Goal: Transaction & Acquisition: Obtain resource

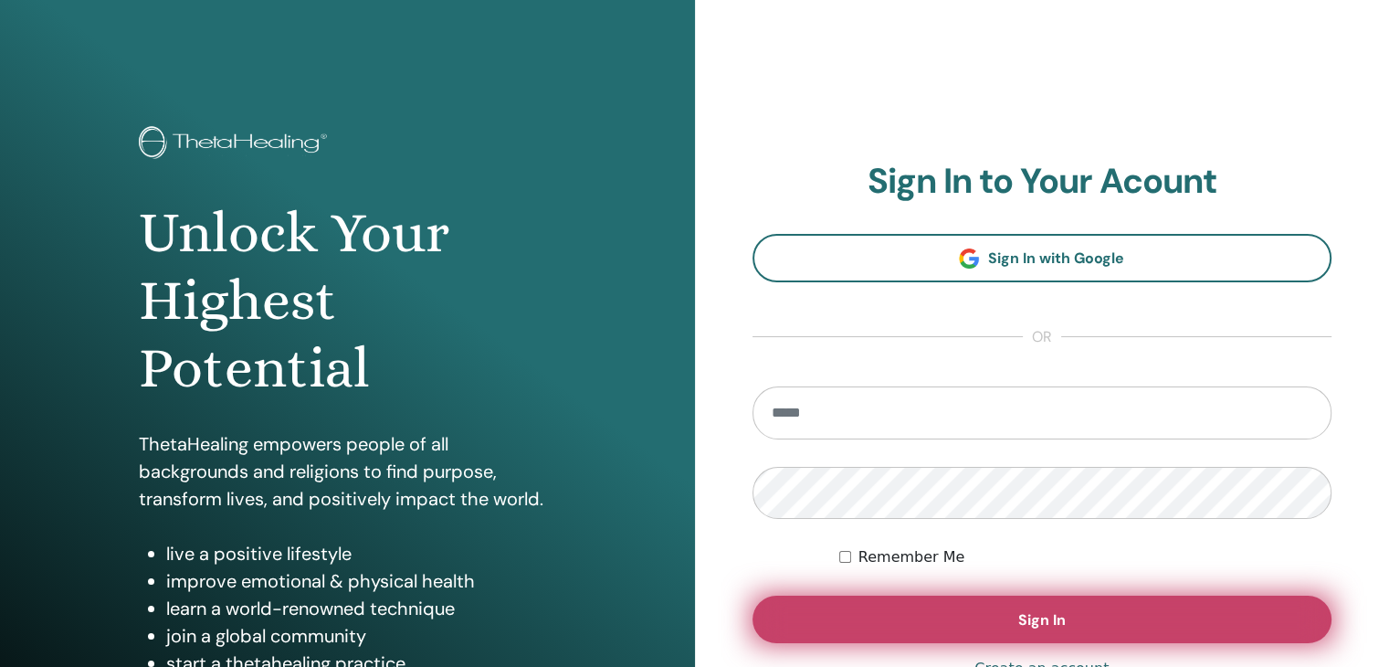
type input "**********"
click at [983, 605] on button "Sign In" at bounding box center [1042, 618] width 580 height 47
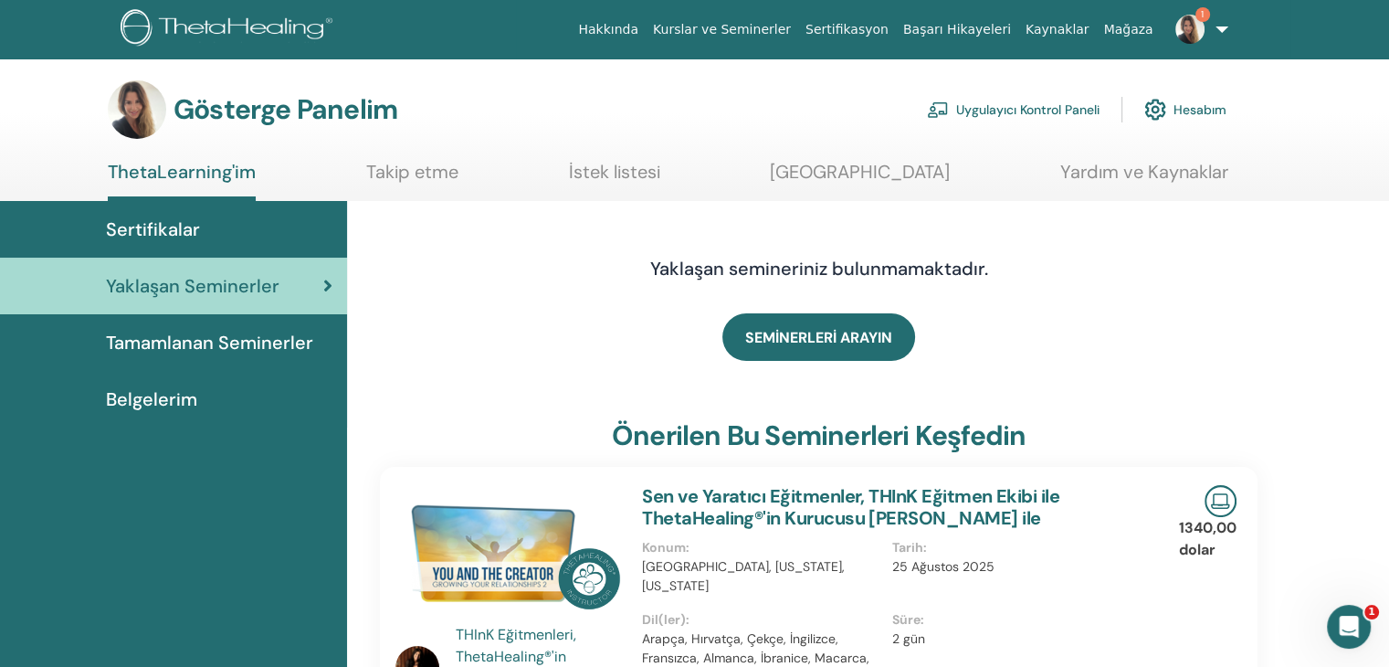
click at [212, 337] on font "Tamamlanan Seminerler" at bounding box center [209, 343] width 207 height 24
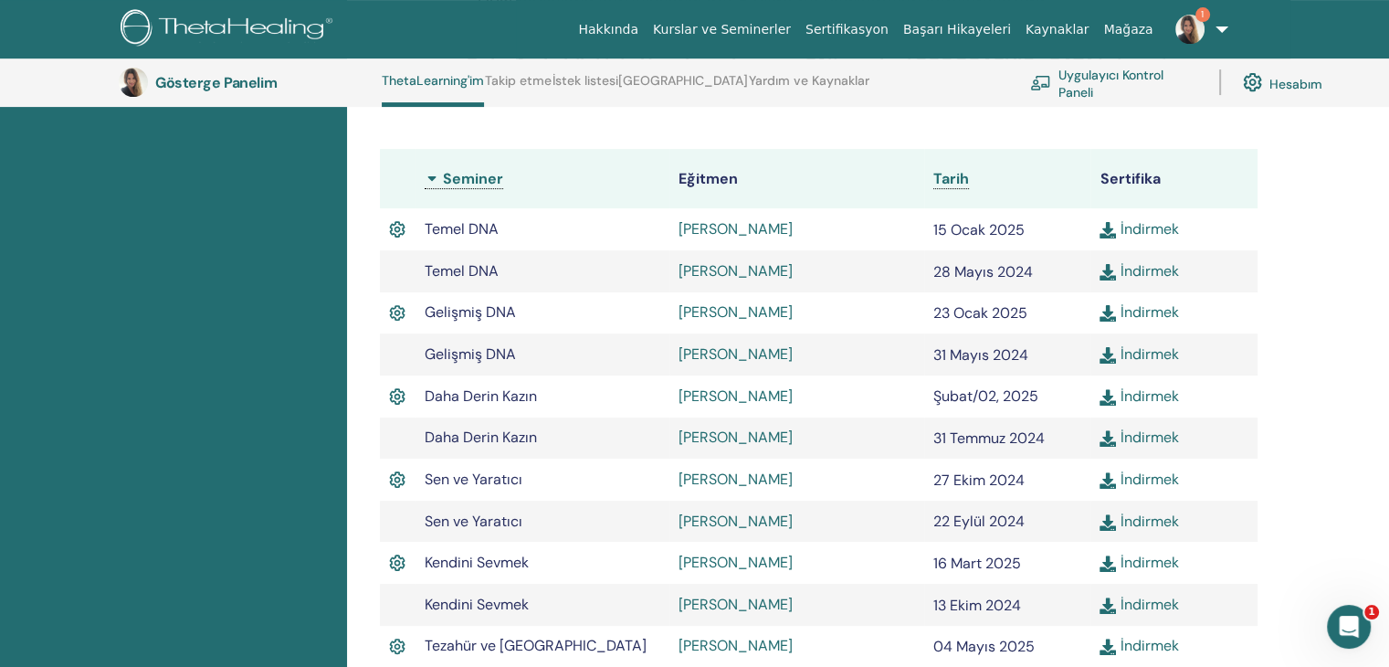
scroll to position [230, 0]
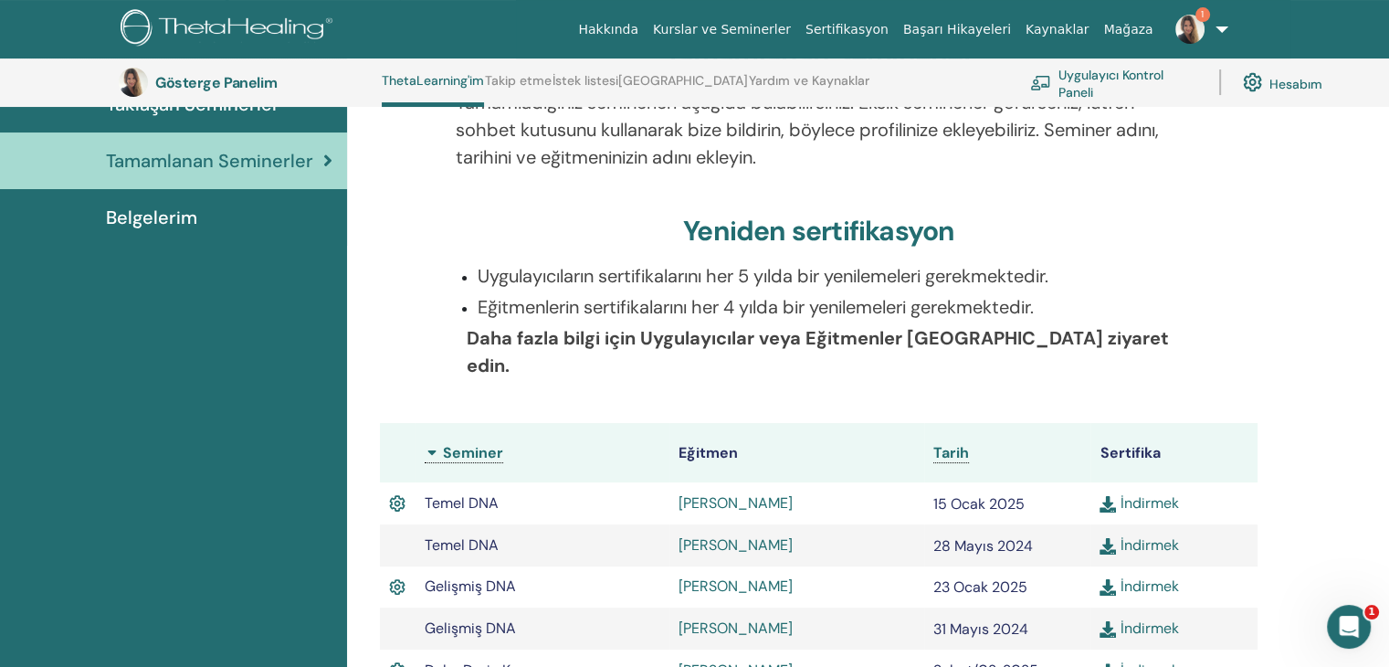
click at [181, 221] on font "Belgelerim" at bounding box center [151, 217] width 91 height 24
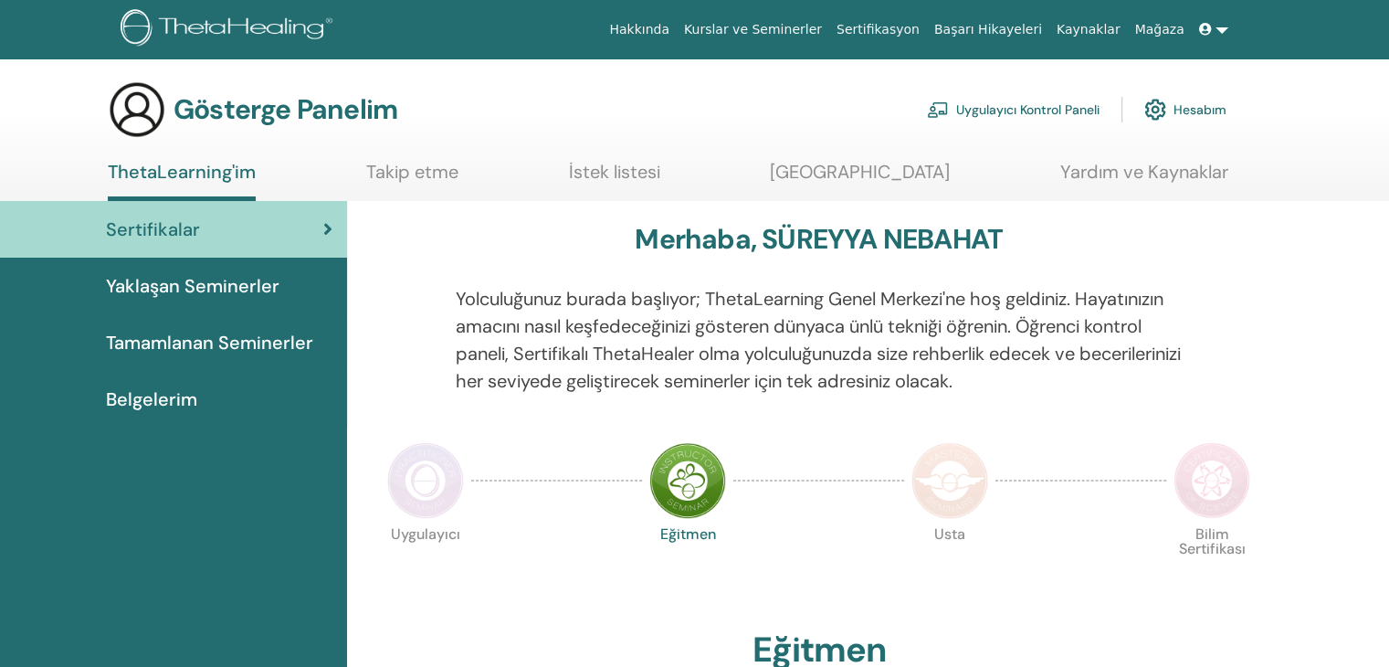
click at [163, 391] on font "Belgelerim" at bounding box center [151, 399] width 91 height 24
click at [160, 399] on font "Belgelerim" at bounding box center [151, 399] width 91 height 24
click at [147, 400] on font "Belgelerim" at bounding box center [151, 399] width 91 height 24
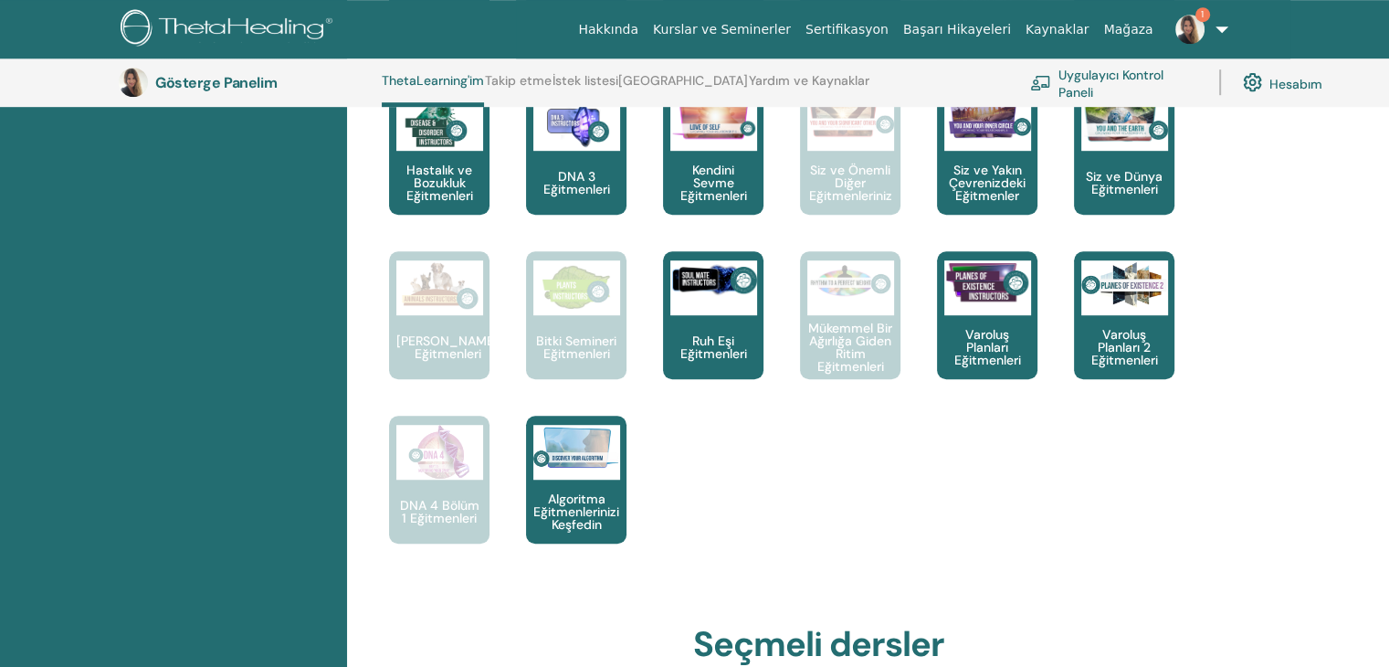
scroll to position [1326, 0]
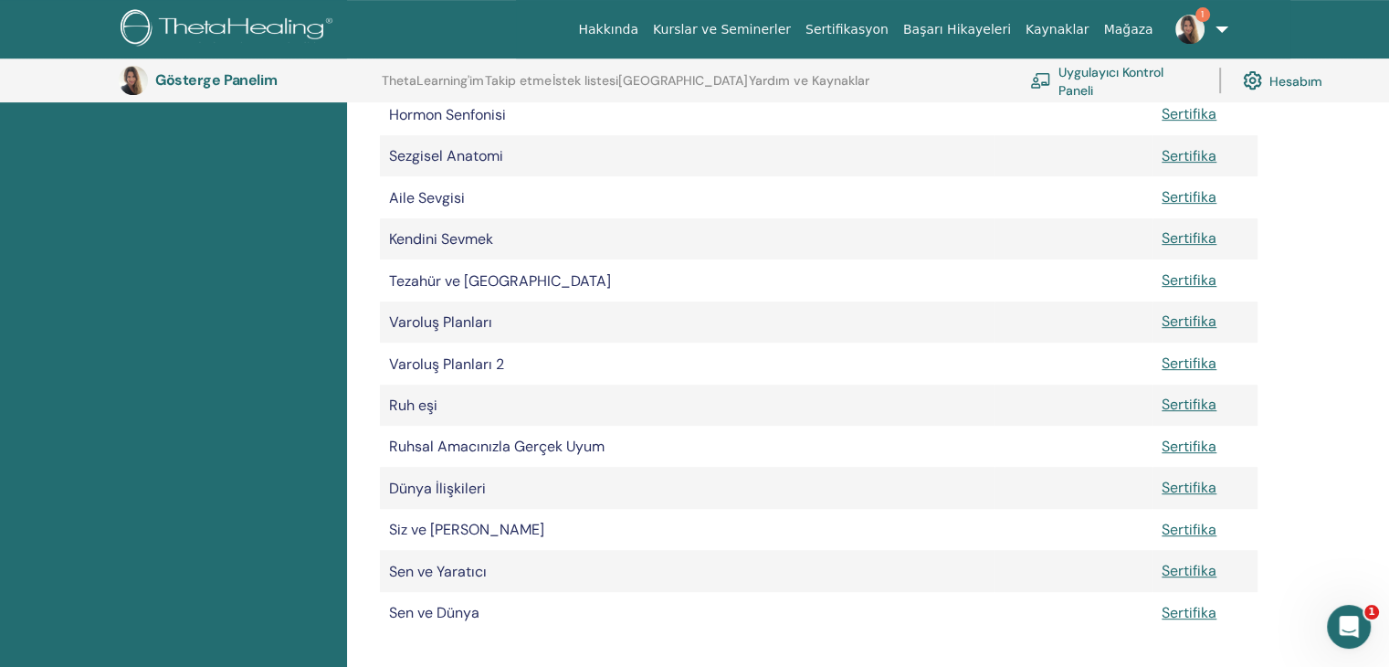
scroll to position [774, 0]
click at [1162, 454] on font "Sertifika" at bounding box center [1189, 444] width 55 height 19
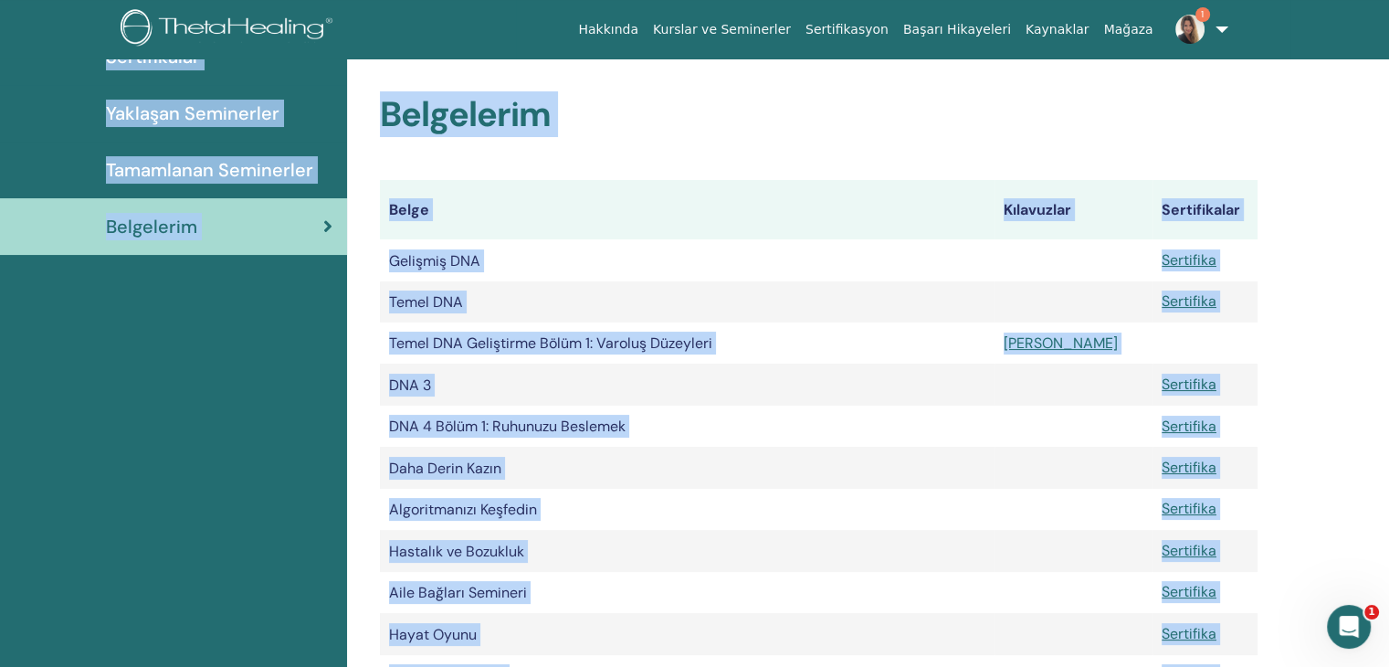
scroll to position [0, 0]
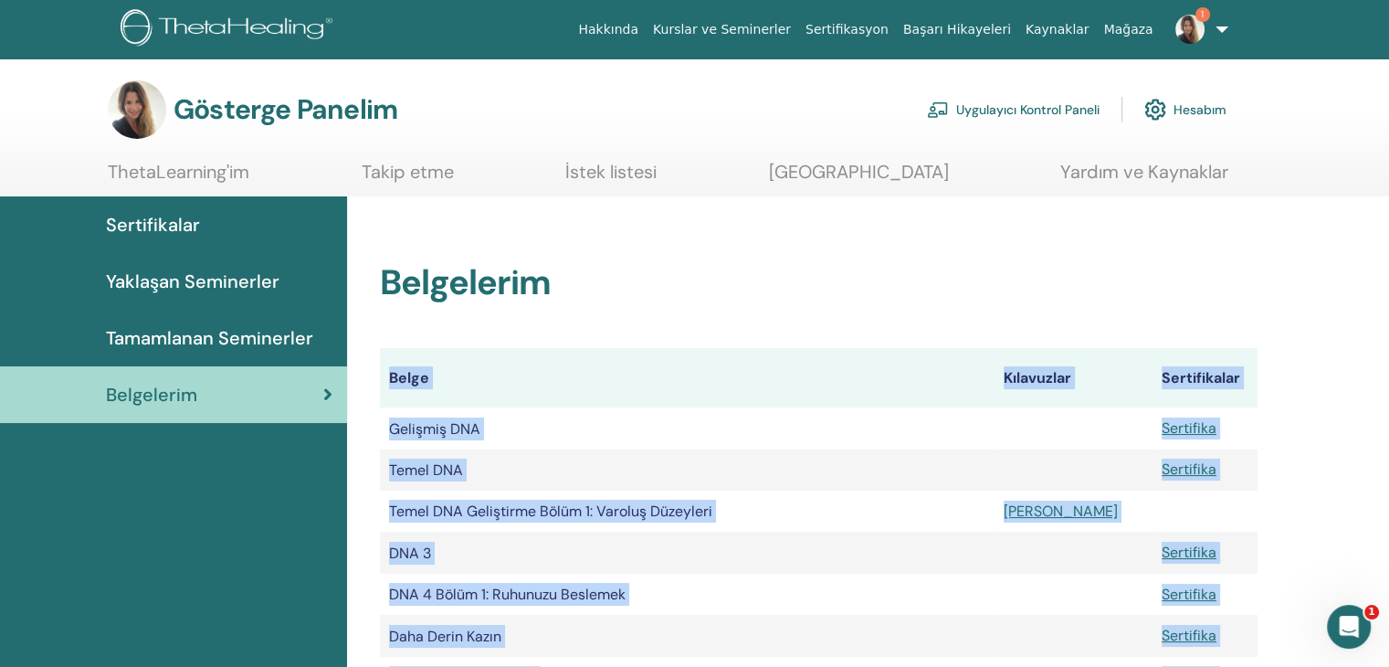
drag, startPoint x: 1142, startPoint y: 429, endPoint x: 450, endPoint y: 344, distance: 697.4
copy body "Belge Kılavuzlar Sertifikalar Gelişmiş DNA Sertifika Temel DNA Sertifika Temel …"
click at [289, 337] on font "Tamamlanan Seminerler" at bounding box center [209, 338] width 207 height 24
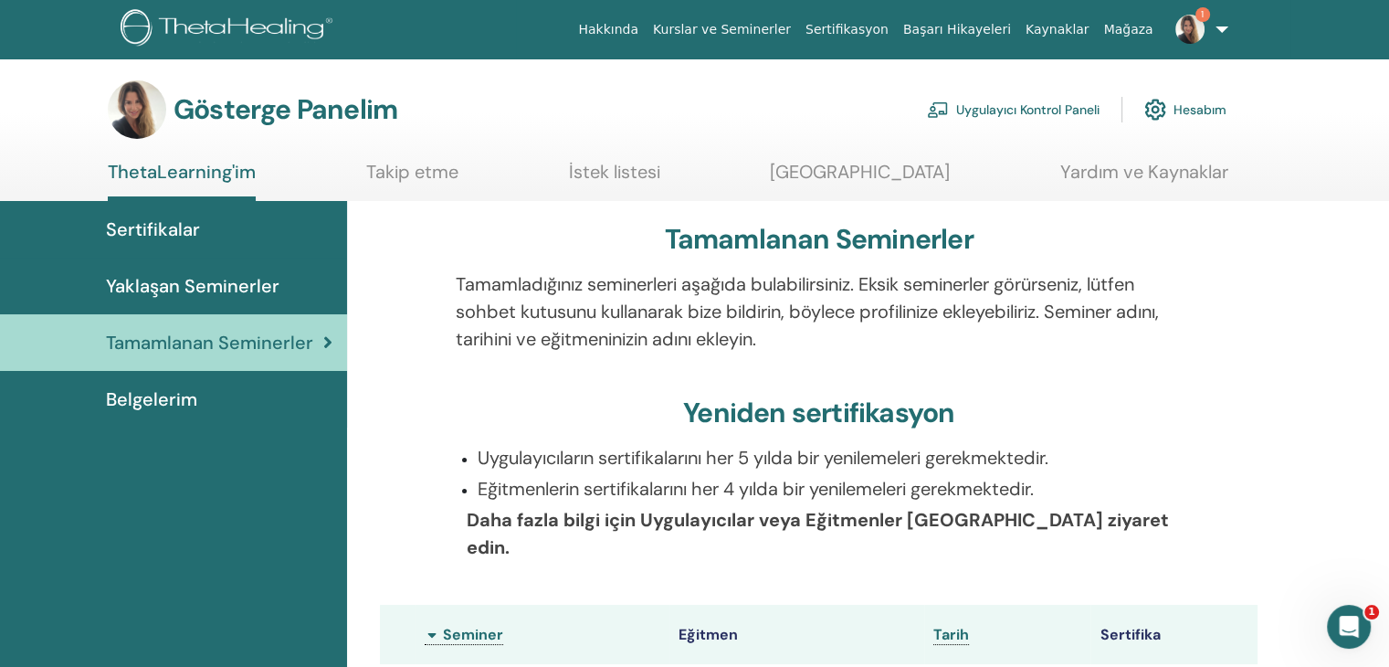
click at [184, 229] on font "Sertifikalar" at bounding box center [153, 229] width 94 height 24
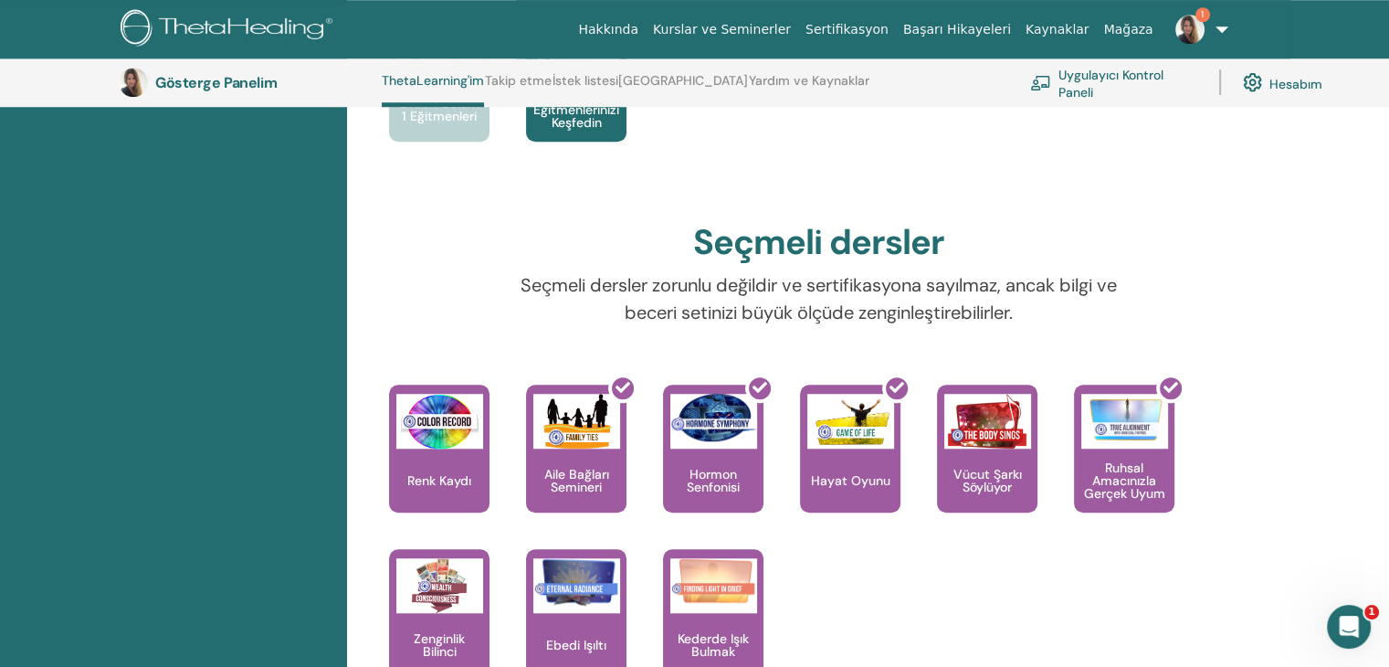
scroll to position [1600, 0]
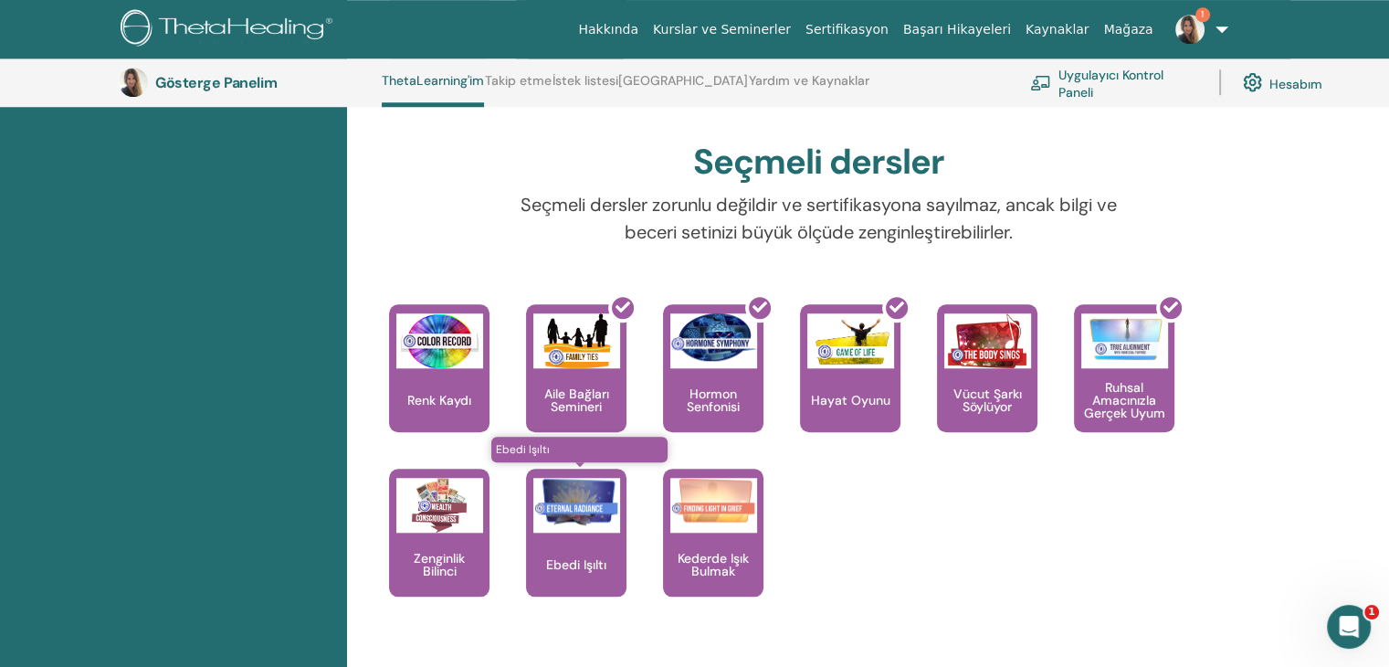
click at [591, 556] on font "Ebedi Işıltı" at bounding box center [576, 564] width 60 height 16
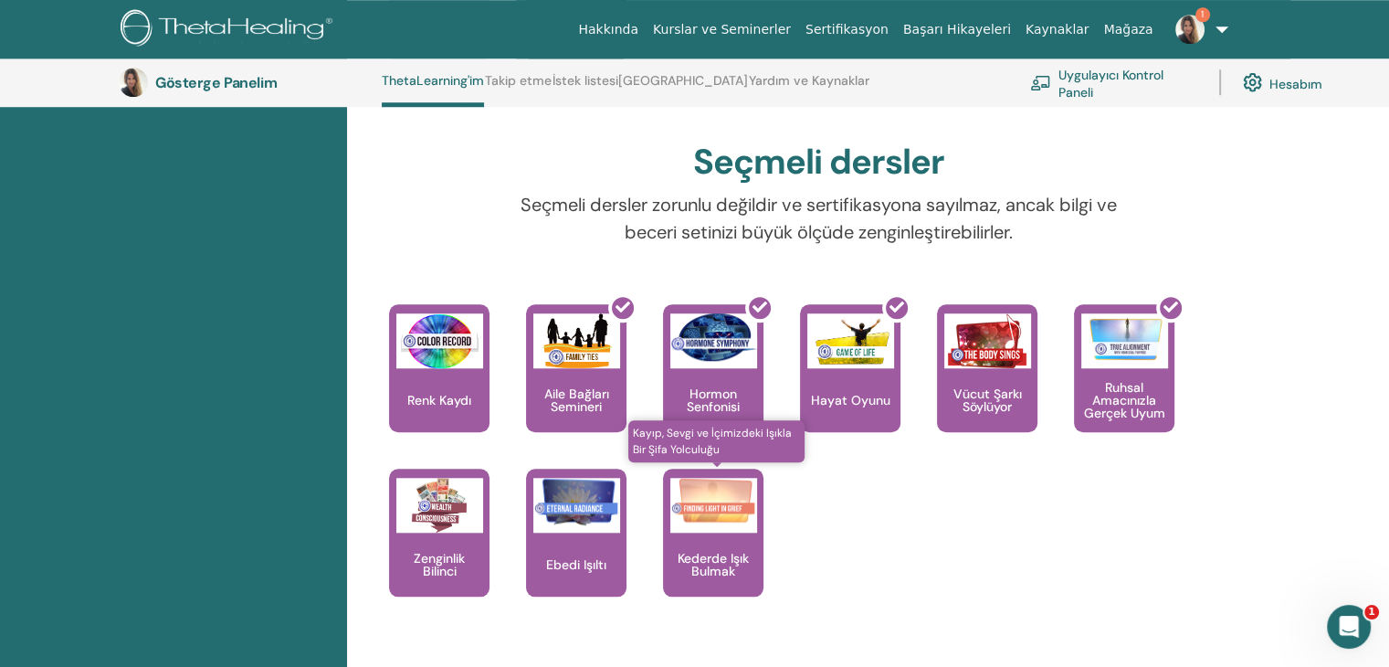
click at [689, 563] on p "Kederde Işık Bulmak" at bounding box center [713, 565] width 100 height 26
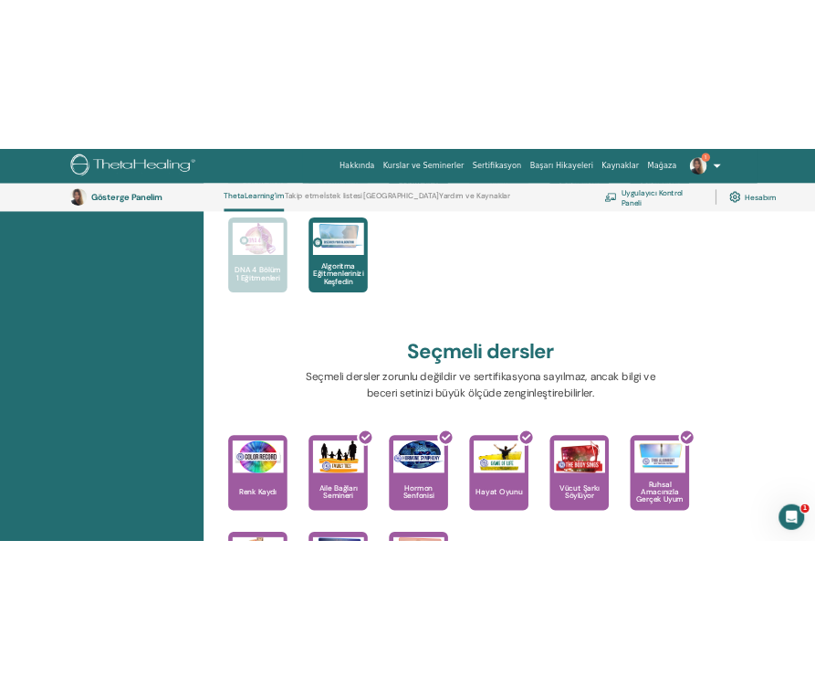
scroll to position [1691, 0]
